Goal: Task Accomplishment & Management: Use online tool/utility

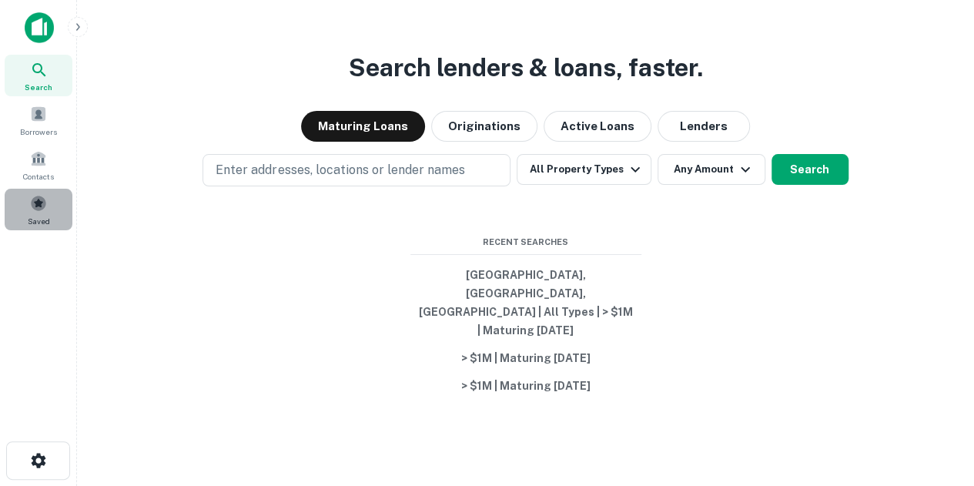
click at [49, 206] on div "Saved" at bounding box center [39, 210] width 68 height 42
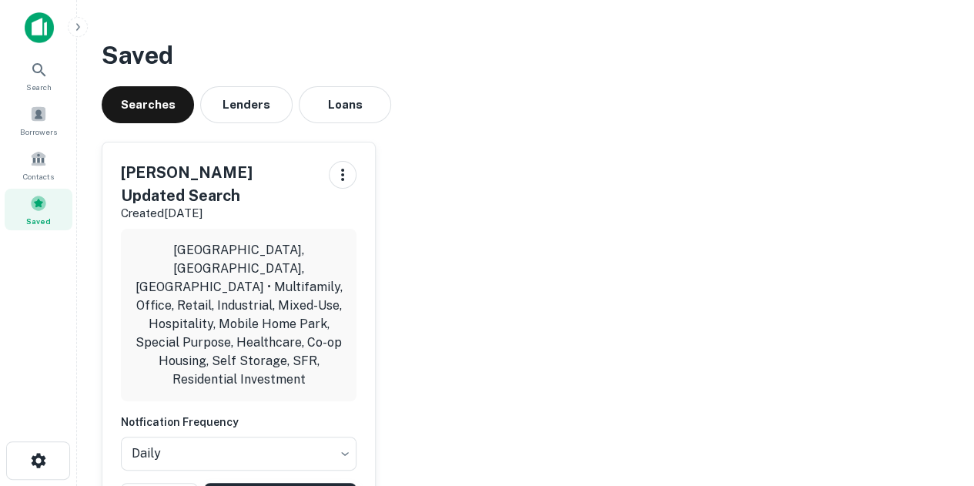
click at [49, 32] on img at bounding box center [39, 27] width 29 height 31
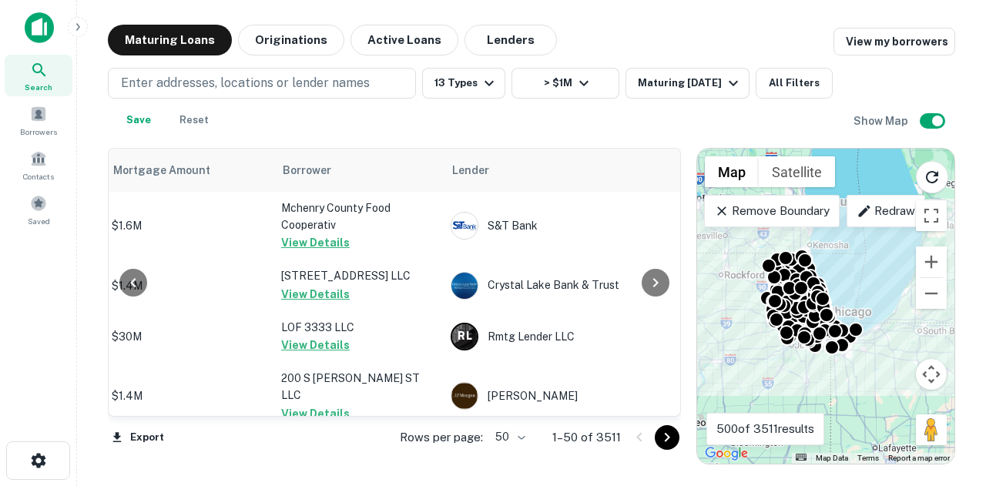
scroll to position [0, 33]
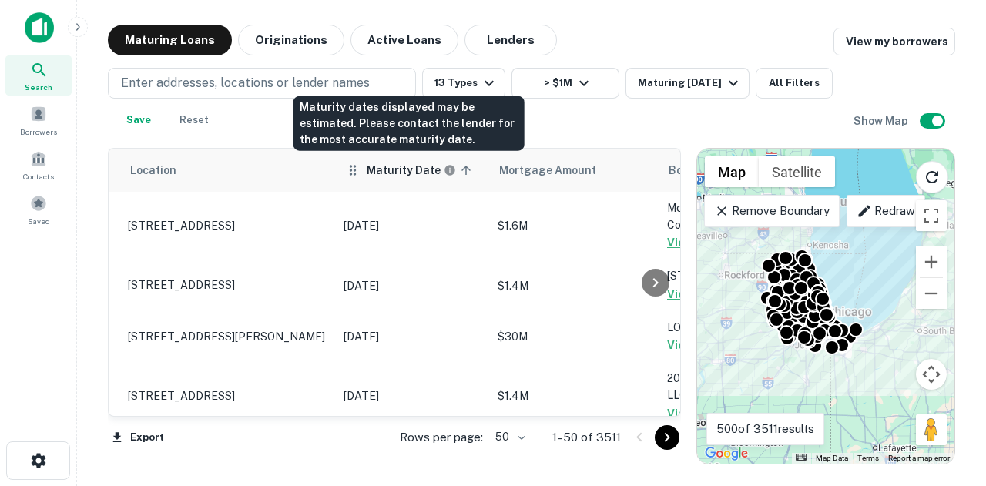
click at [412, 169] on h6 "Maturity Date" at bounding box center [404, 170] width 74 height 17
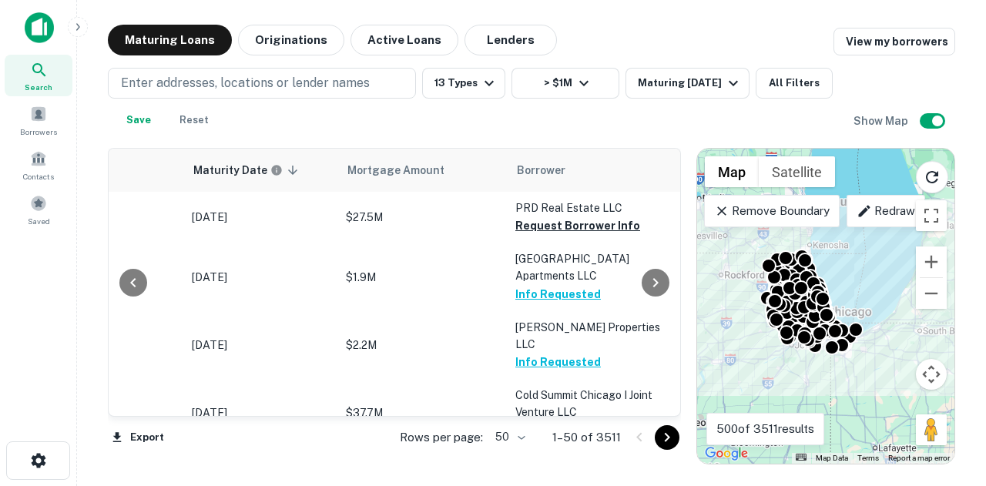
scroll to position [0, 223]
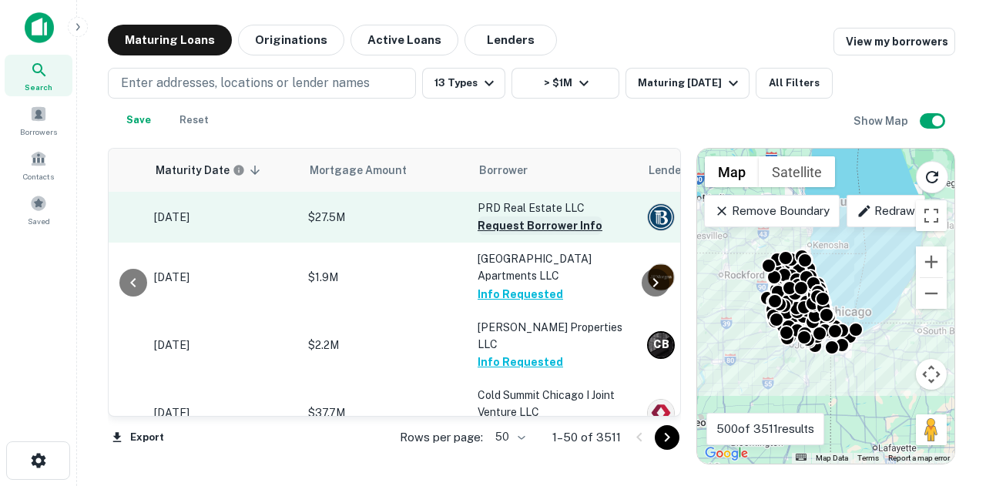
click at [508, 231] on button "Request Borrower Info" at bounding box center [540, 225] width 125 height 18
